Goal: Task Accomplishment & Management: Manage account settings

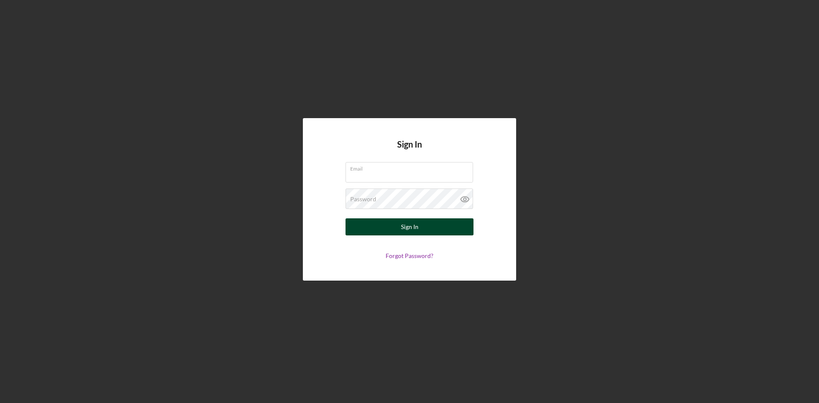
type input "[PERSON_NAME][EMAIL_ADDRESS][DOMAIN_NAME]"
click at [428, 229] on button "Sign In" at bounding box center [409, 226] width 128 height 17
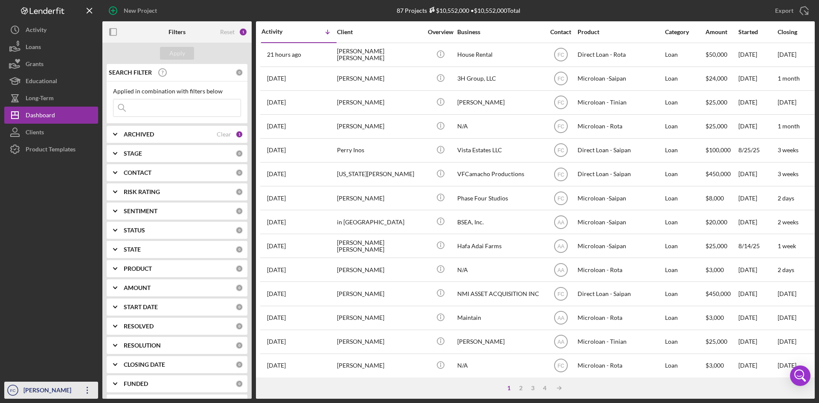
click at [45, 389] on div "[PERSON_NAME]" at bounding box center [48, 391] width 55 height 19
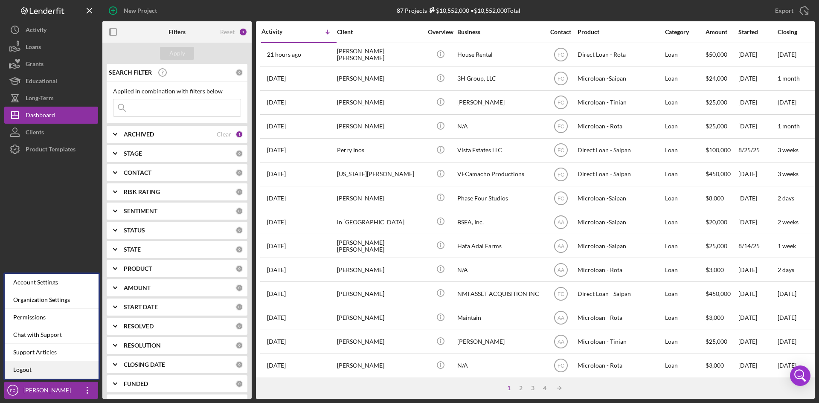
click at [48, 365] on link "Logout" at bounding box center [52, 369] width 94 height 17
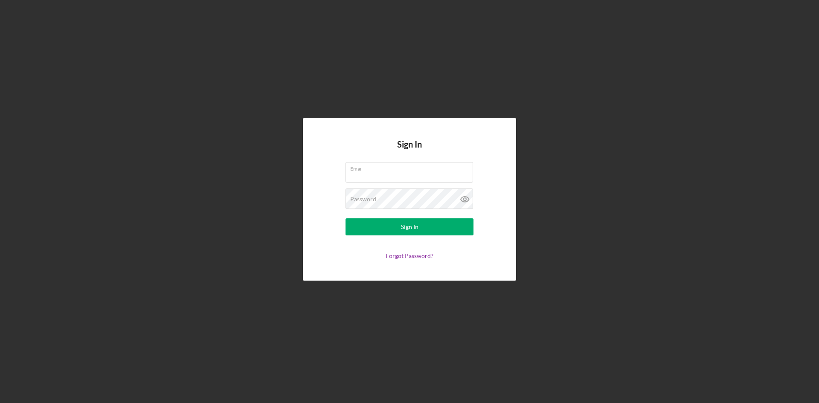
type input "[PERSON_NAME][EMAIL_ADDRESS][DOMAIN_NAME]"
